Goal: Task Accomplishment & Management: Complete application form

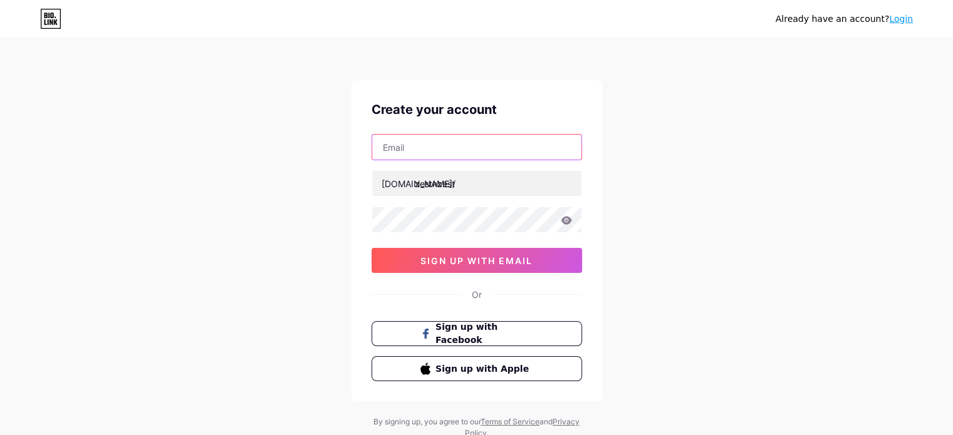
click at [448, 148] on input "text" at bounding box center [476, 147] width 209 height 25
type input "[PERSON_NAME][EMAIL_ADDRESS][DOMAIN_NAME]"
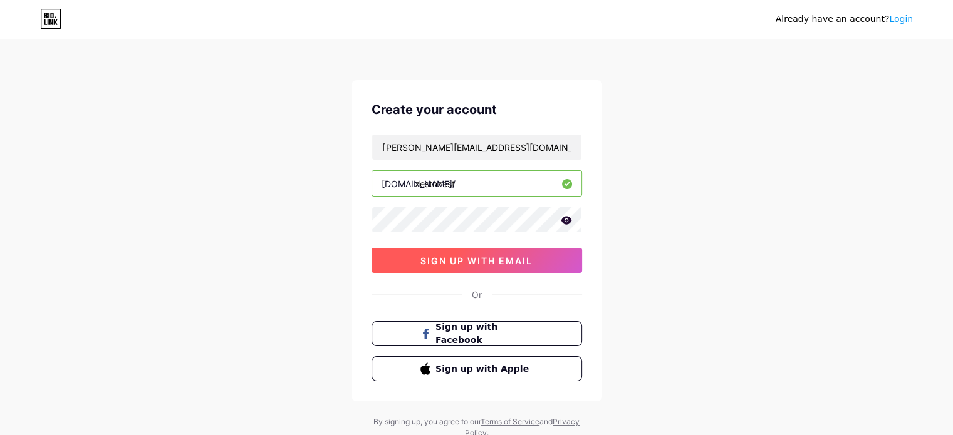
click at [472, 257] on span "sign up with email" at bounding box center [476, 261] width 112 height 11
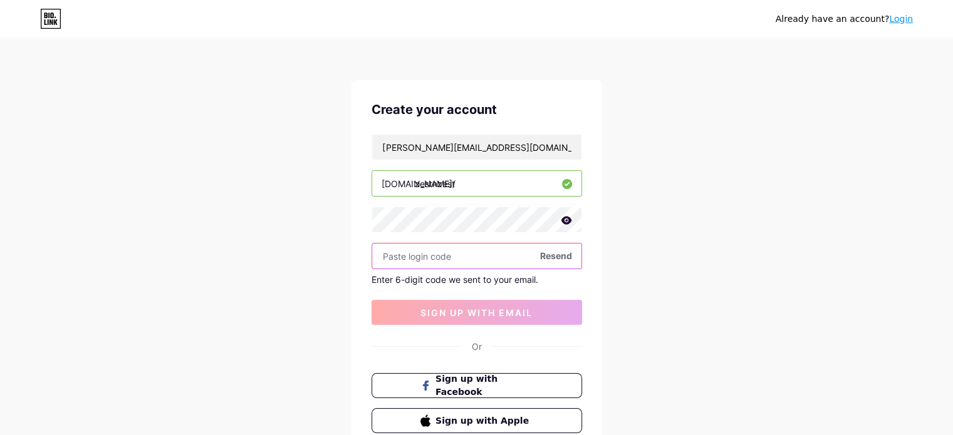
click at [441, 258] on input "text" at bounding box center [476, 256] width 209 height 25
paste input "588547"
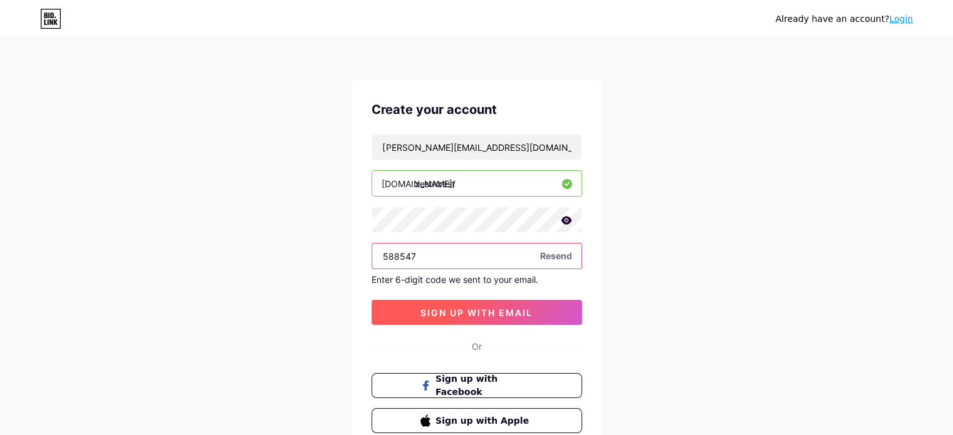
type input "588547"
click at [437, 308] on span "sign up with email" at bounding box center [476, 313] width 112 height 11
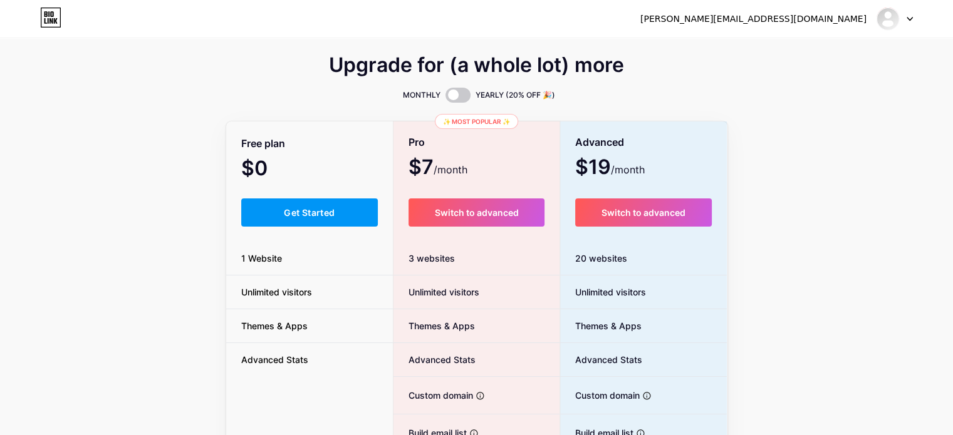
click at [200, 282] on div "Upgrade for (a whole lot) more MONTHLY YEARLY (20% OFF 🎉) Free plan $0 /month G…" at bounding box center [476, 311] width 953 height 507
click at [312, 210] on span "Get Started" at bounding box center [309, 212] width 51 height 11
